Goal: Communication & Community: Answer question/provide support

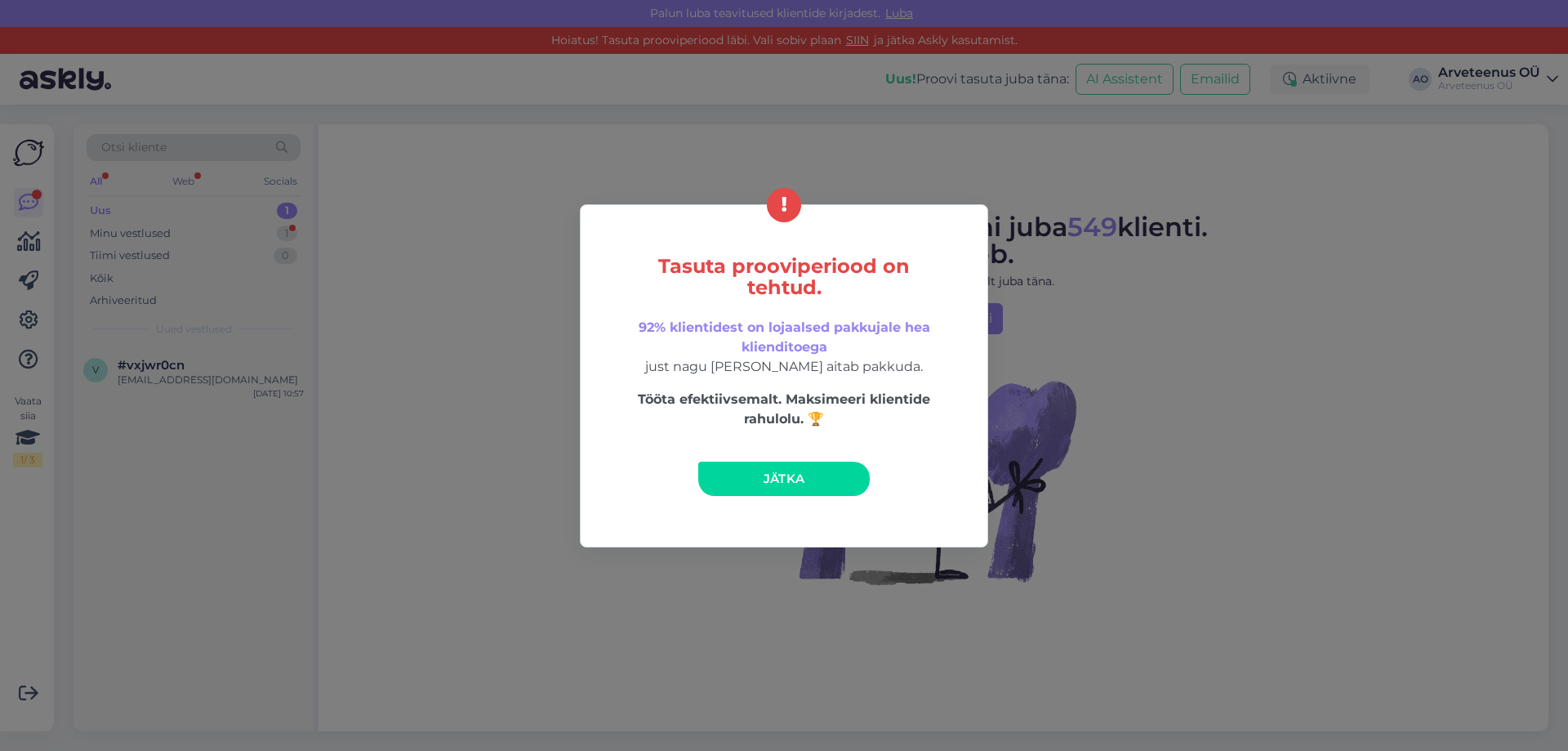
click at [806, 480] on link "Jätka" at bounding box center [784, 479] width 171 height 34
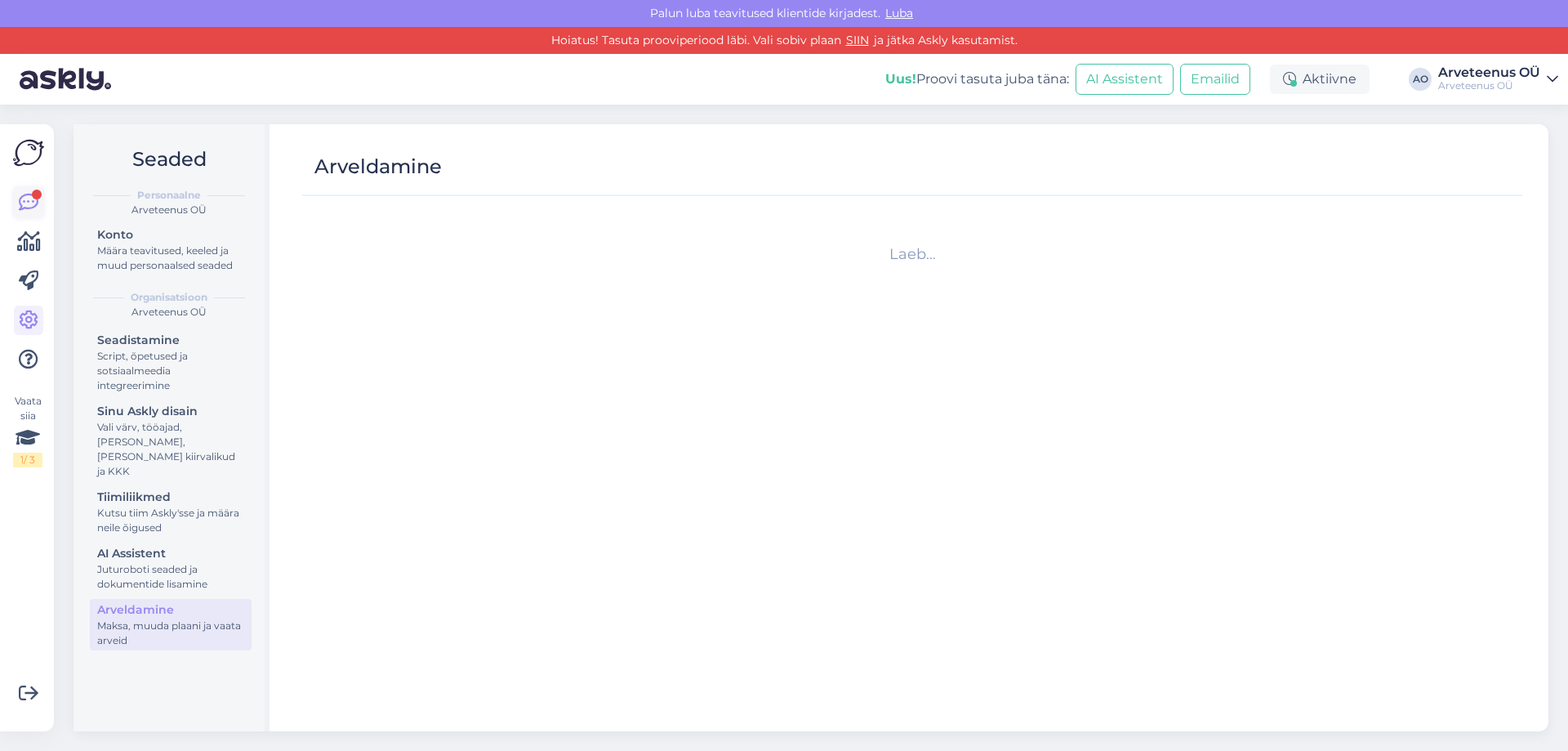
click at [40, 200] on link at bounding box center [28, 202] width 29 height 29
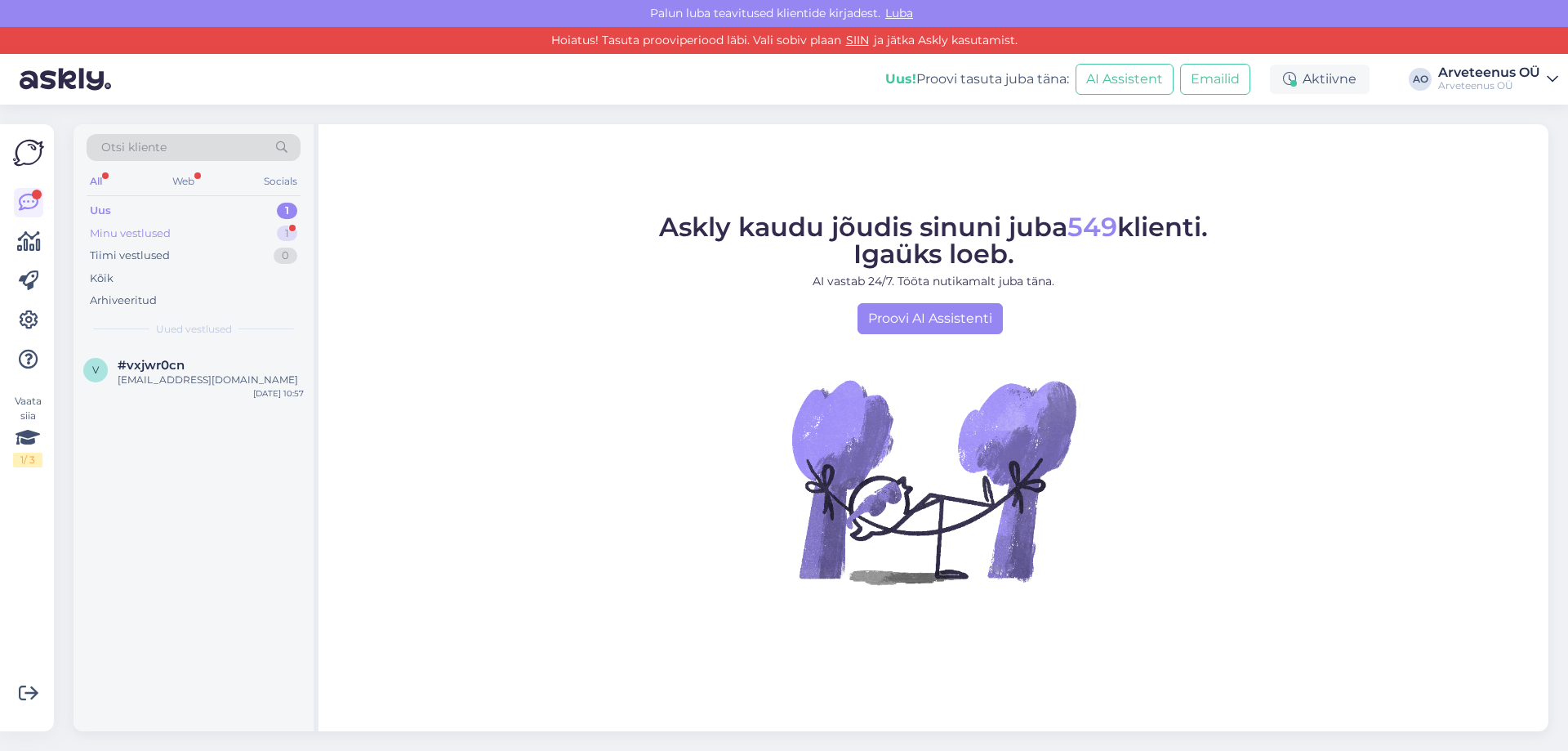
click at [140, 236] on div "Minu vestlused" at bounding box center [130, 234] width 81 height 17
click at [171, 385] on div "palun [PERSON_NAME]" at bounding box center [211, 380] width 186 height 15
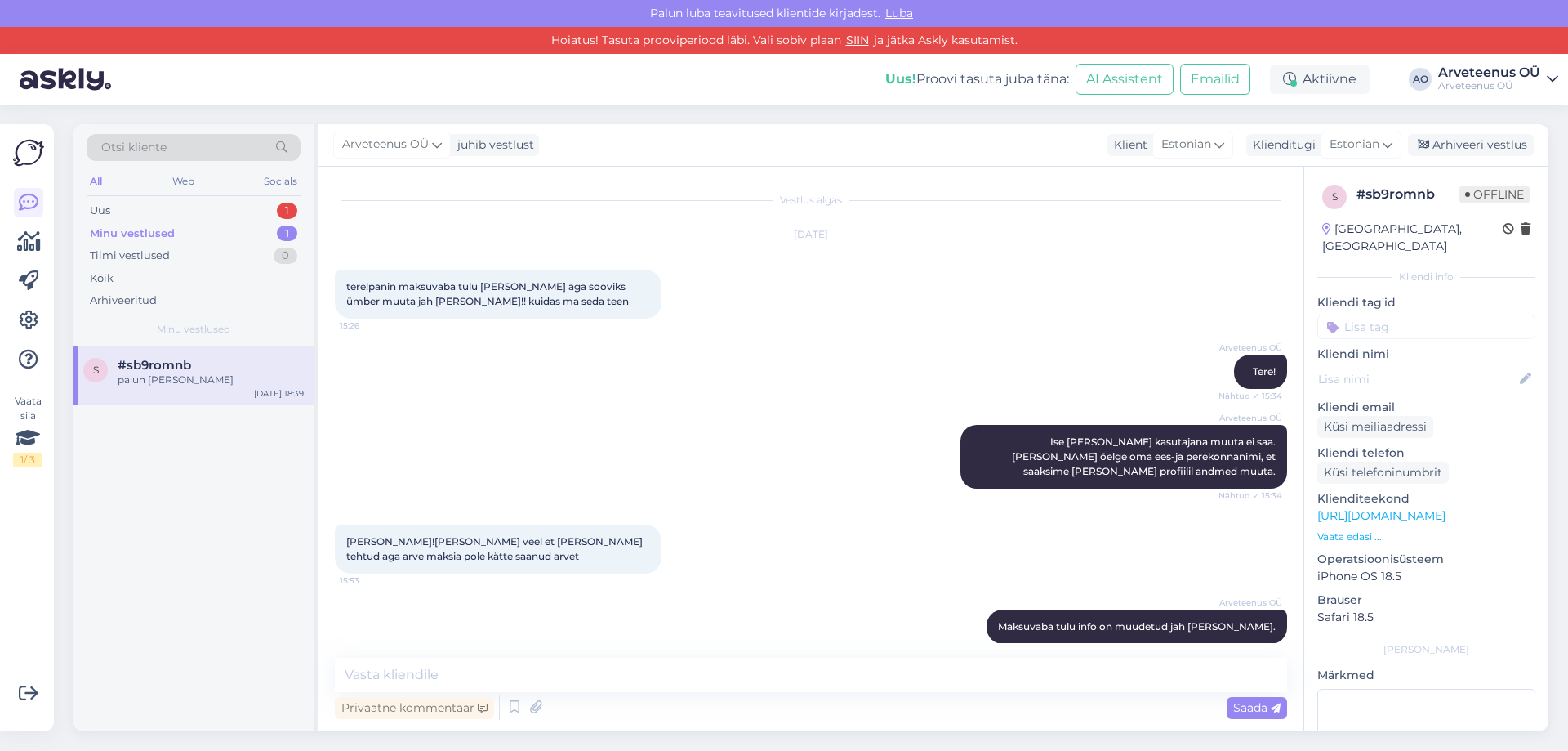
scroll to position [2954, 0]
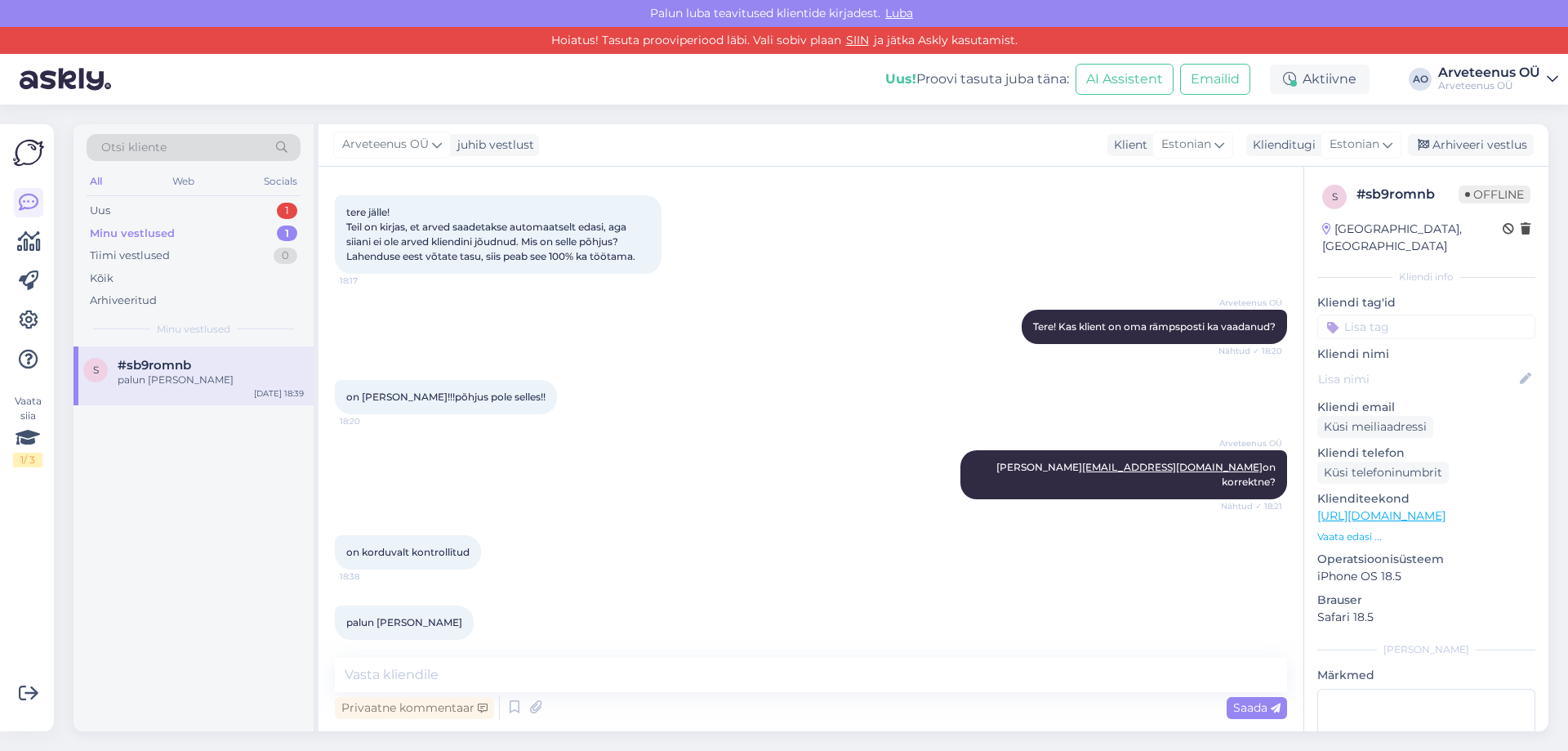
click at [201, 487] on div "s #sb9romnb palun [PERSON_NAME] [DATE] 18:39" at bounding box center [193, 539] width 241 height 385
click at [153, 214] on div "Uus 1" at bounding box center [193, 210] width 214 height 22
click at [167, 389] on div "v #vxjwr0cn [EMAIL_ADDRESS][DOMAIN_NAME] [DATE] 10:57" at bounding box center [193, 376] width 241 height 59
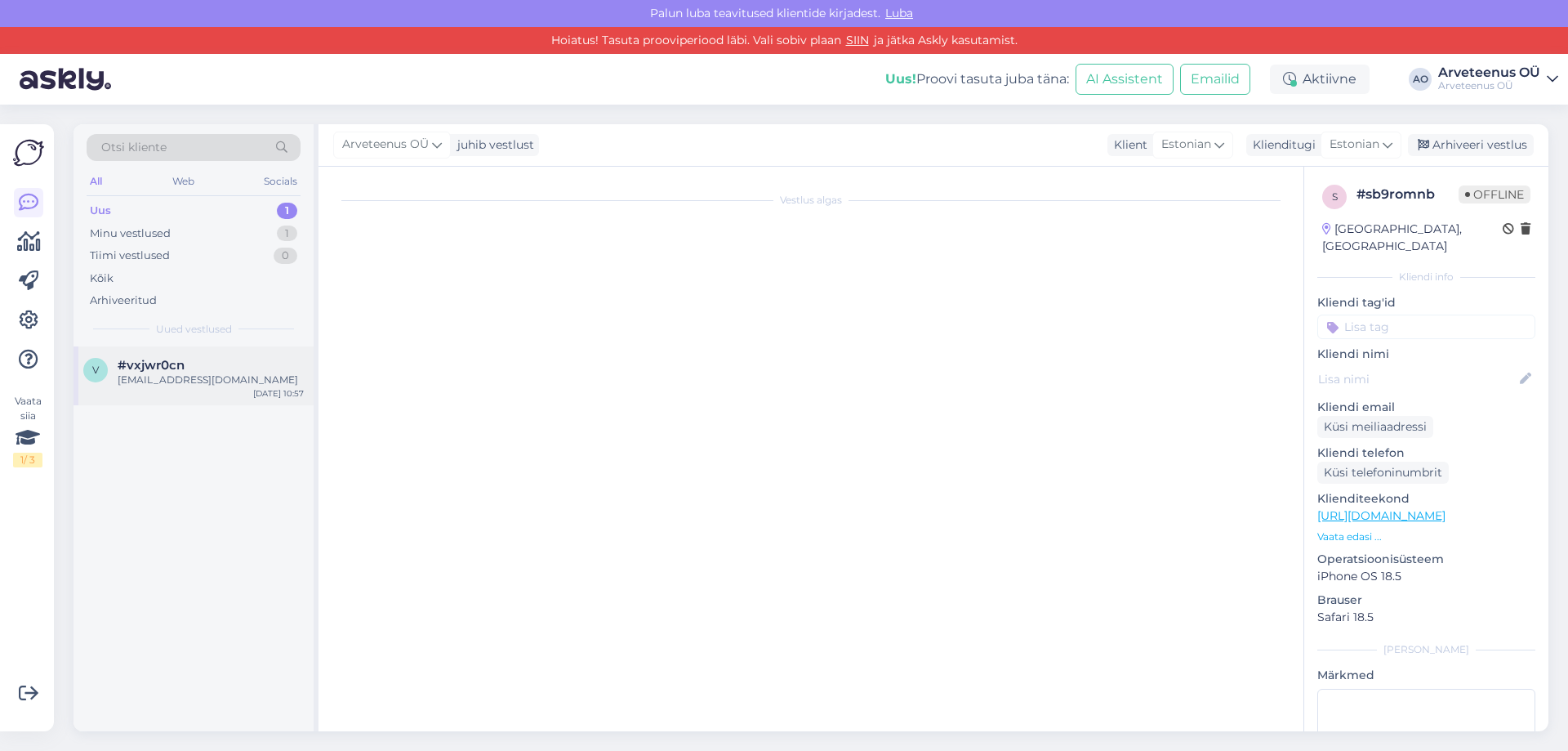
scroll to position [0, 0]
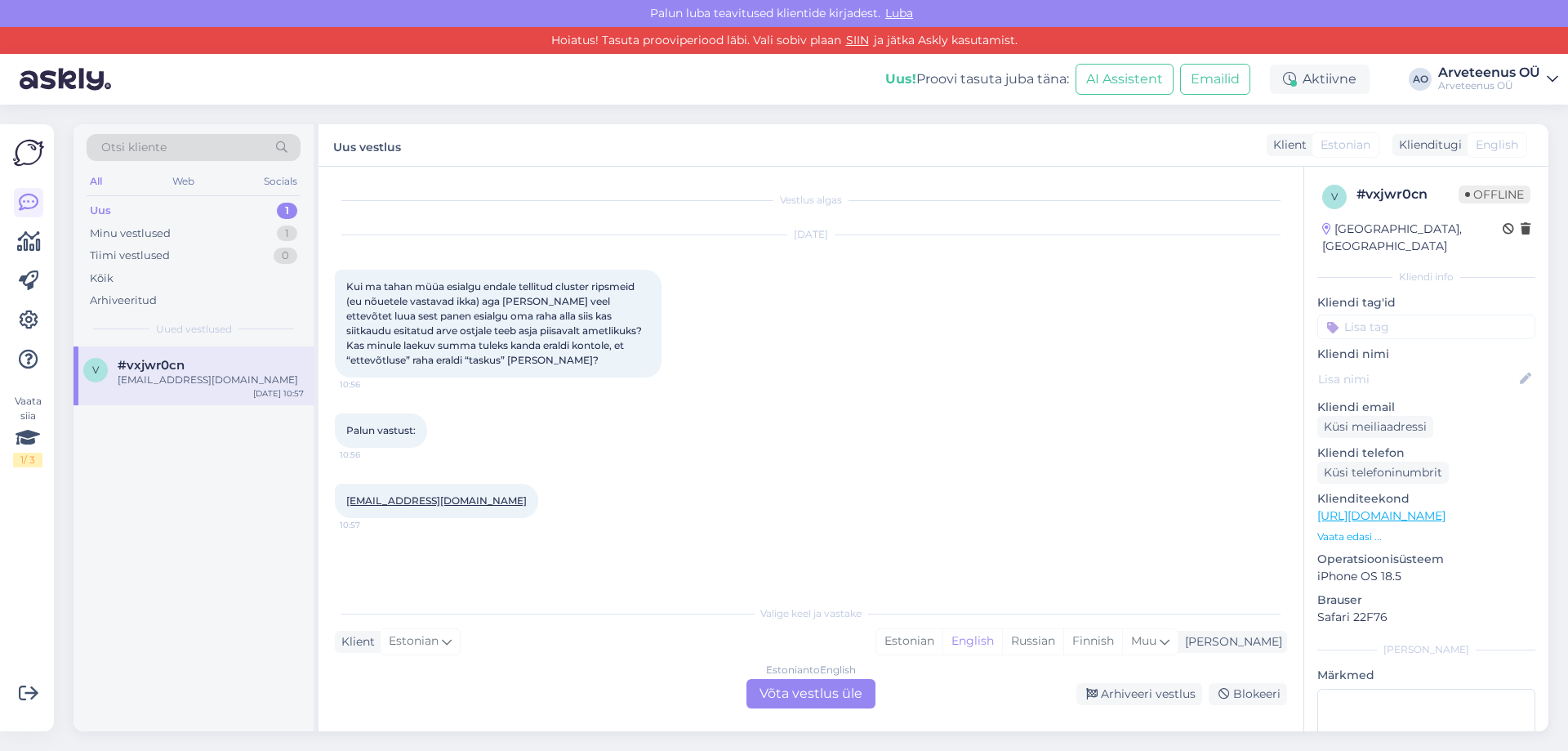
click at [166, 462] on div "v #vxjwr0cn [EMAIL_ADDRESS][DOMAIN_NAME] [DATE] 10:57" at bounding box center [193, 539] width 241 height 385
click at [164, 235] on div "Minu vestlused" at bounding box center [130, 234] width 81 height 17
click at [170, 376] on div "palun [PERSON_NAME]" at bounding box center [211, 380] width 186 height 15
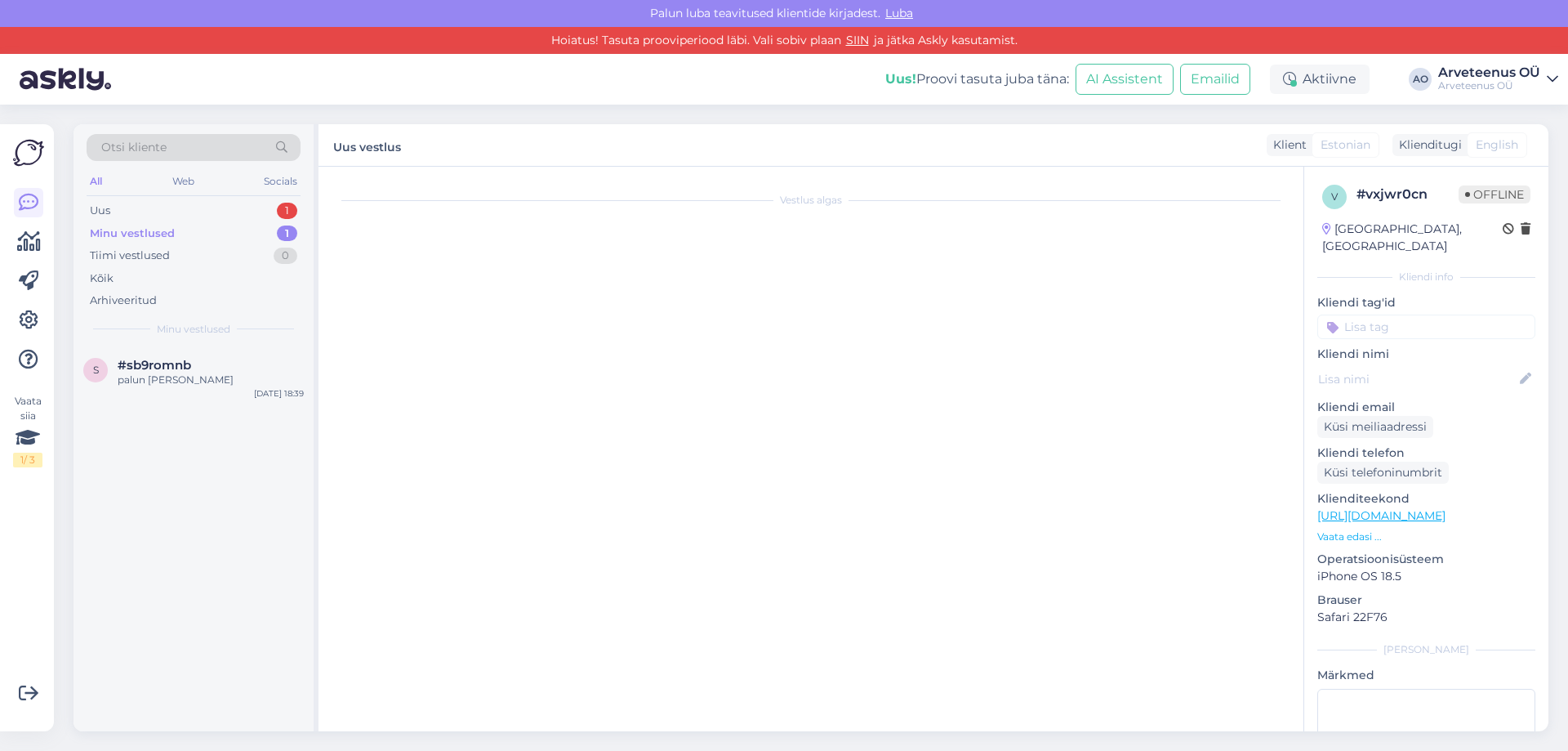
scroll to position [2954, 0]
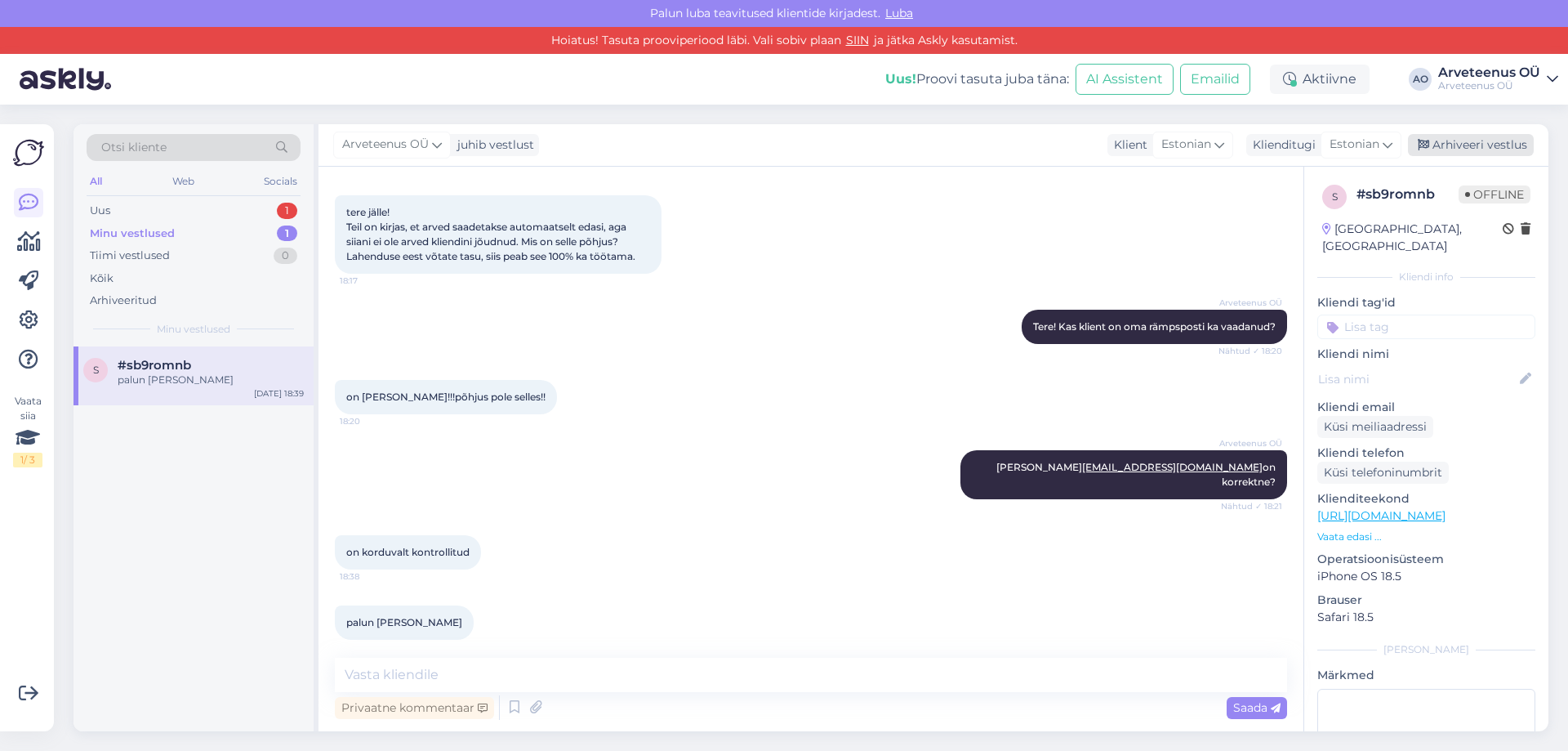
click at [1492, 142] on div "Arhiveeri vestlus" at bounding box center [1471, 145] width 126 height 22
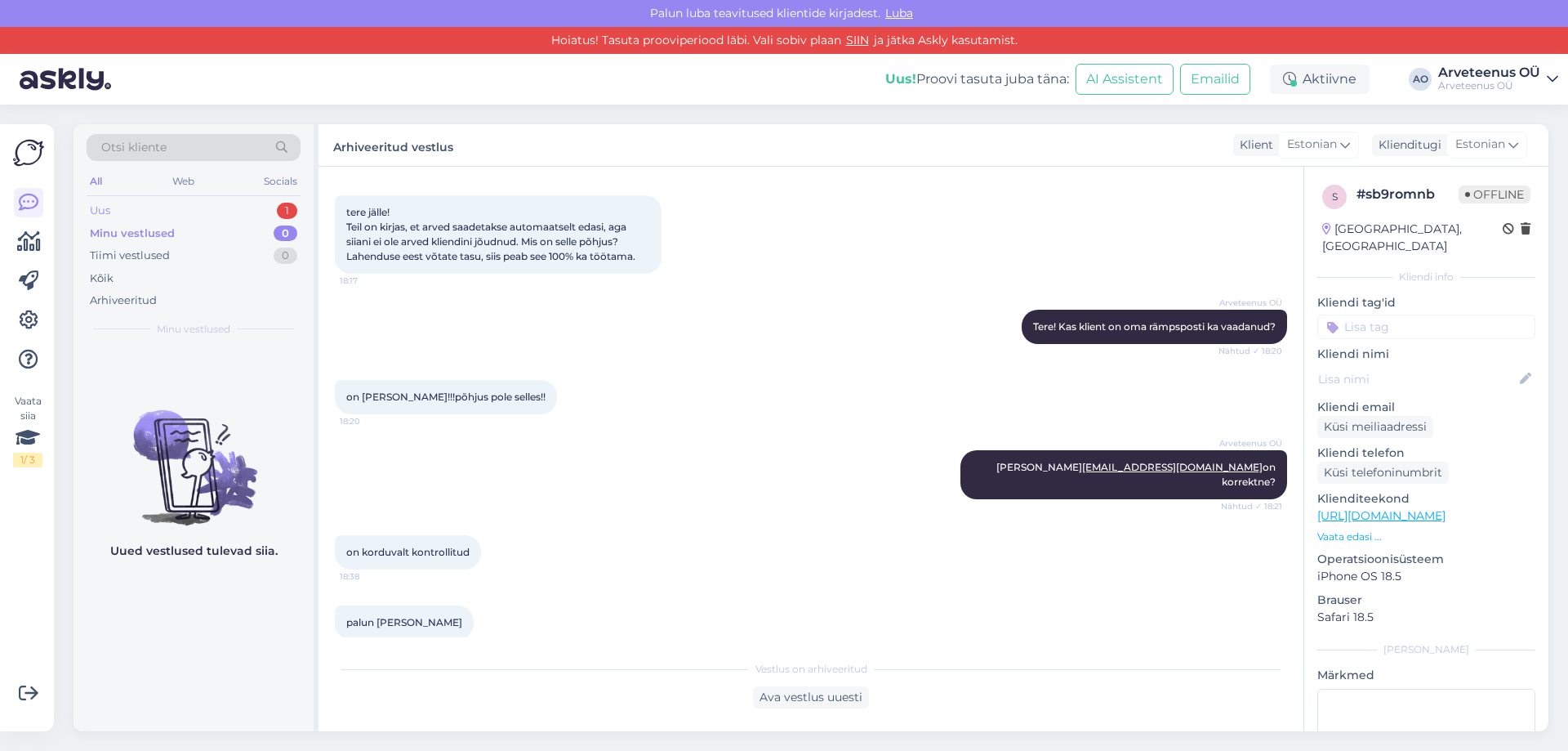
click at [140, 213] on div "Uus 1" at bounding box center [193, 210] width 214 height 22
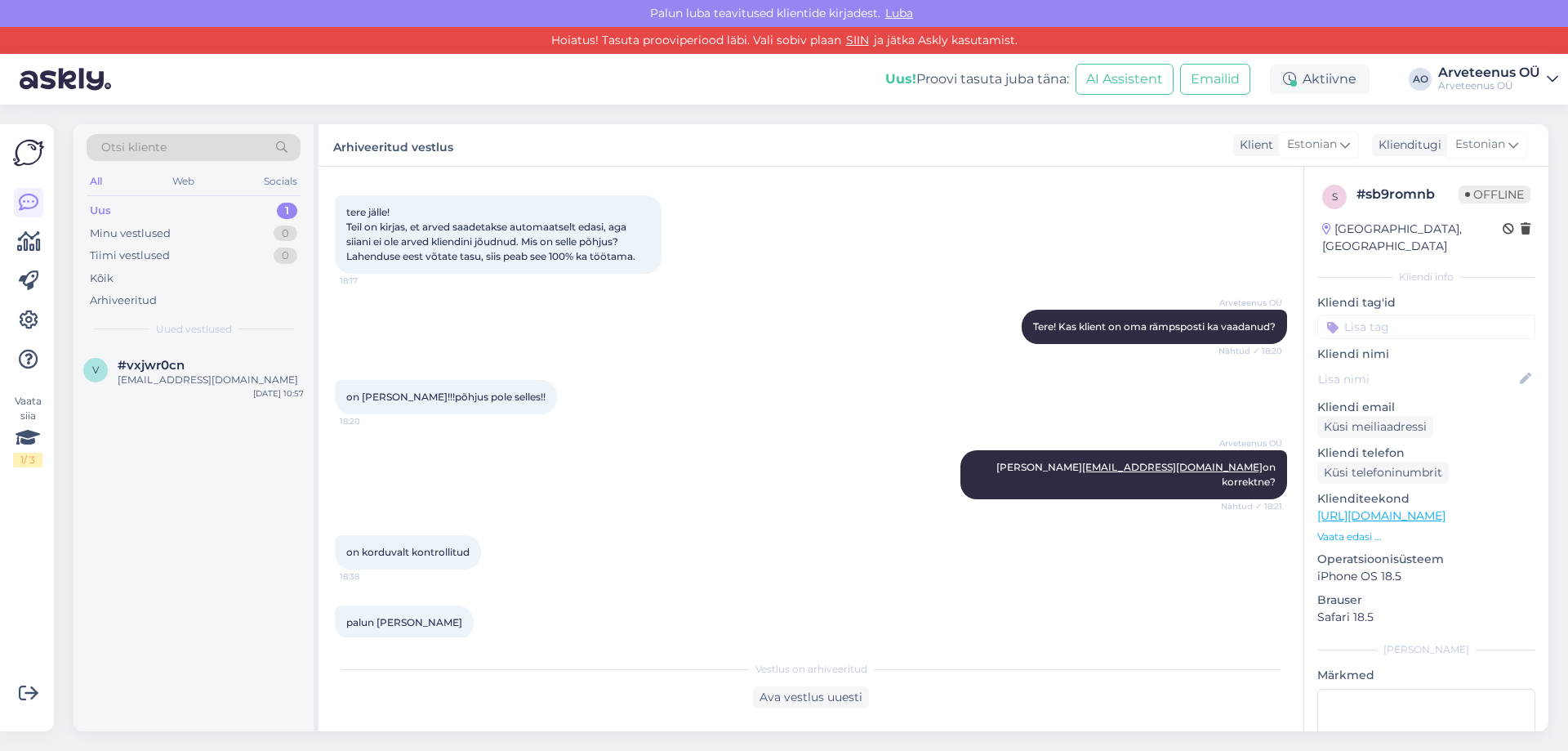
click at [216, 513] on div "v #vxjwr0cn [EMAIL_ADDRESS][DOMAIN_NAME] [DATE] 10:57" at bounding box center [193, 539] width 241 height 385
